Goal: Task Accomplishment & Management: Complete application form

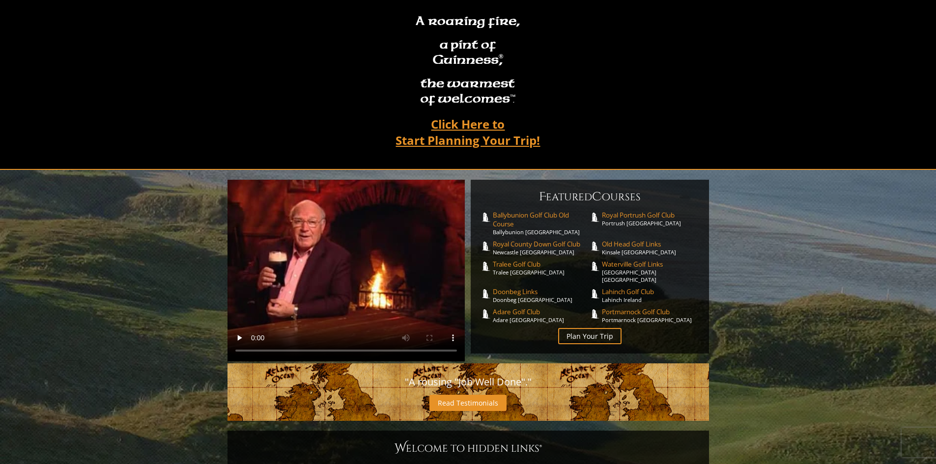
scroll to position [8, 0]
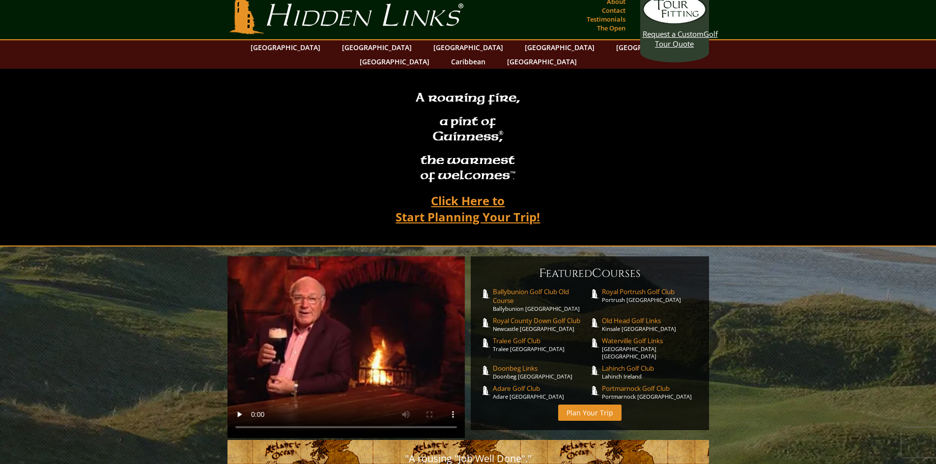
click at [582, 405] on link "Plan Your Trip" at bounding box center [589, 413] width 63 height 16
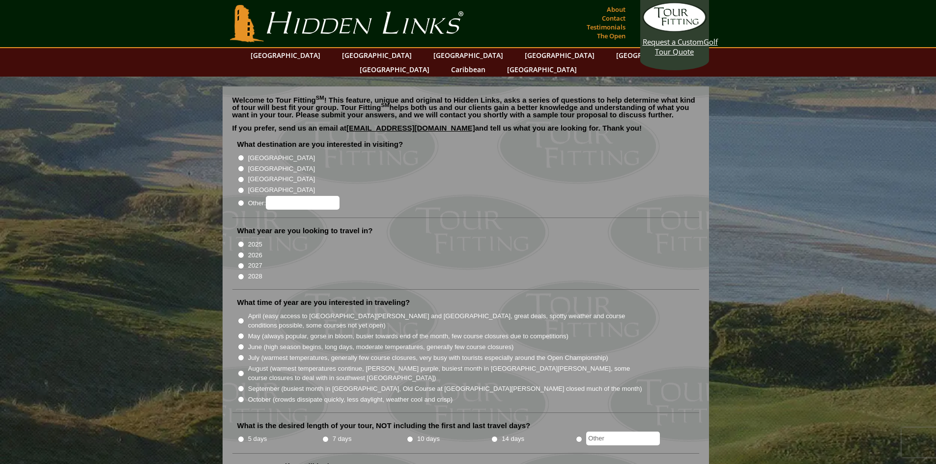
click at [240, 252] on input "2026" at bounding box center [241, 255] width 6 height 6
radio input "true"
click at [241, 370] on input "August (warmest temperatures continue, [PERSON_NAME] purple, busiest month in […" at bounding box center [241, 373] width 6 height 6
radio input "true"
click at [241, 166] on input "[GEOGRAPHIC_DATA]" at bounding box center [241, 169] width 6 height 6
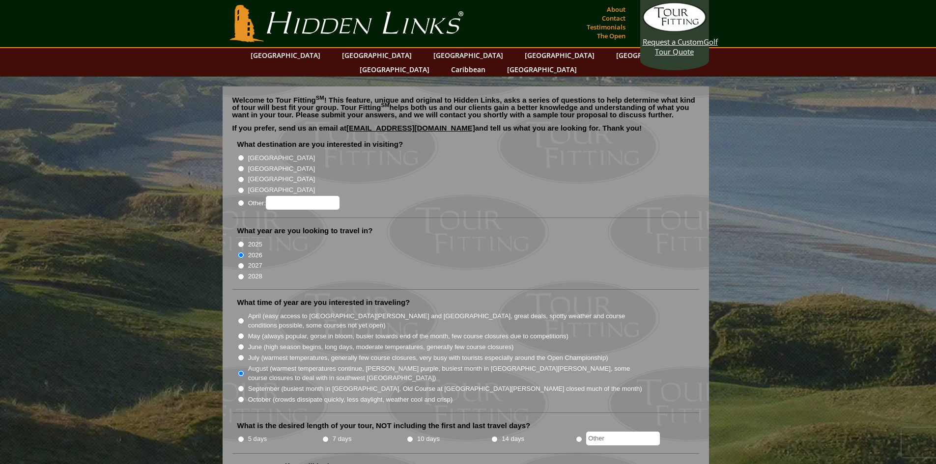
radio input "true"
